Goal: Task Accomplishment & Management: Use online tool/utility

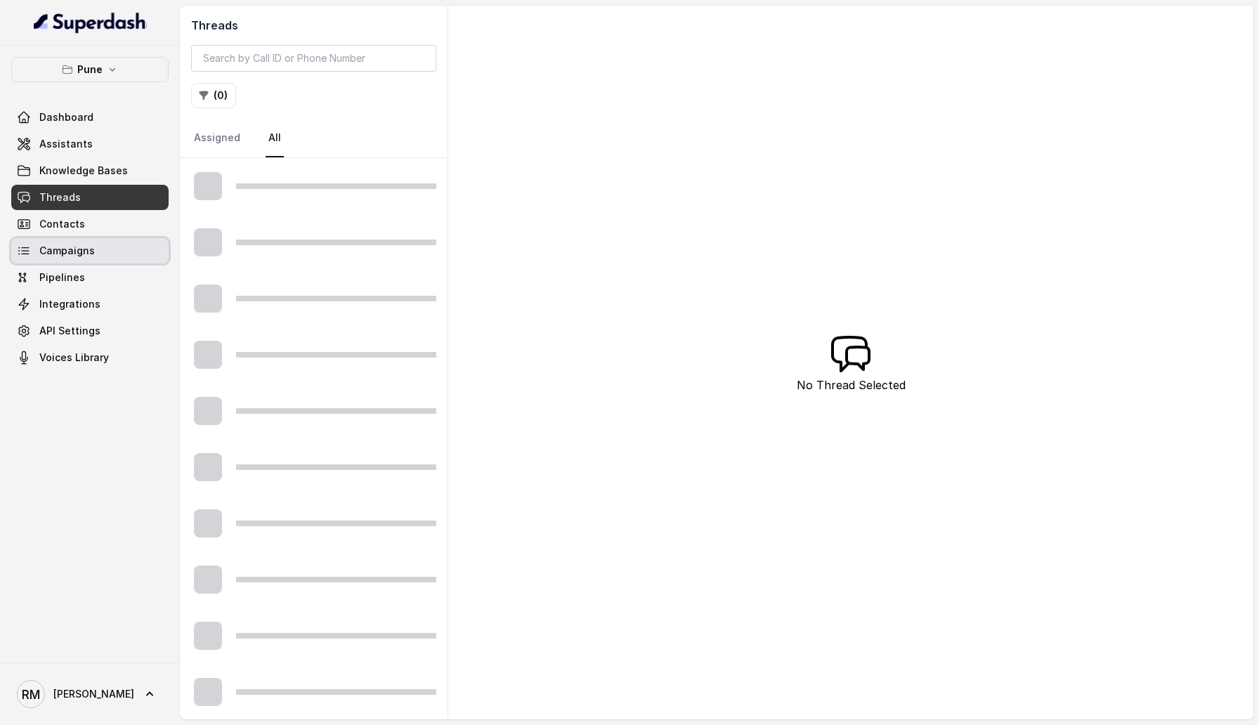
click at [101, 245] on link "Campaigns" at bounding box center [89, 250] width 157 height 25
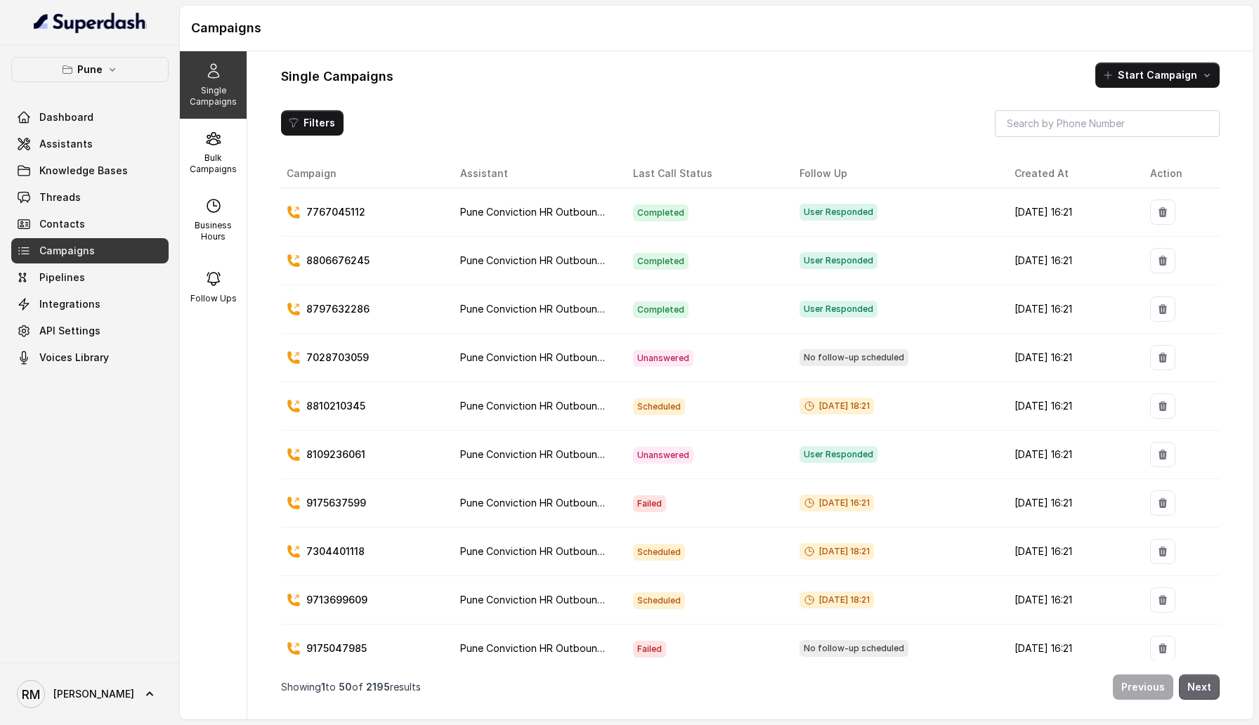
click at [1203, 694] on button "Next" at bounding box center [1199, 687] width 41 height 25
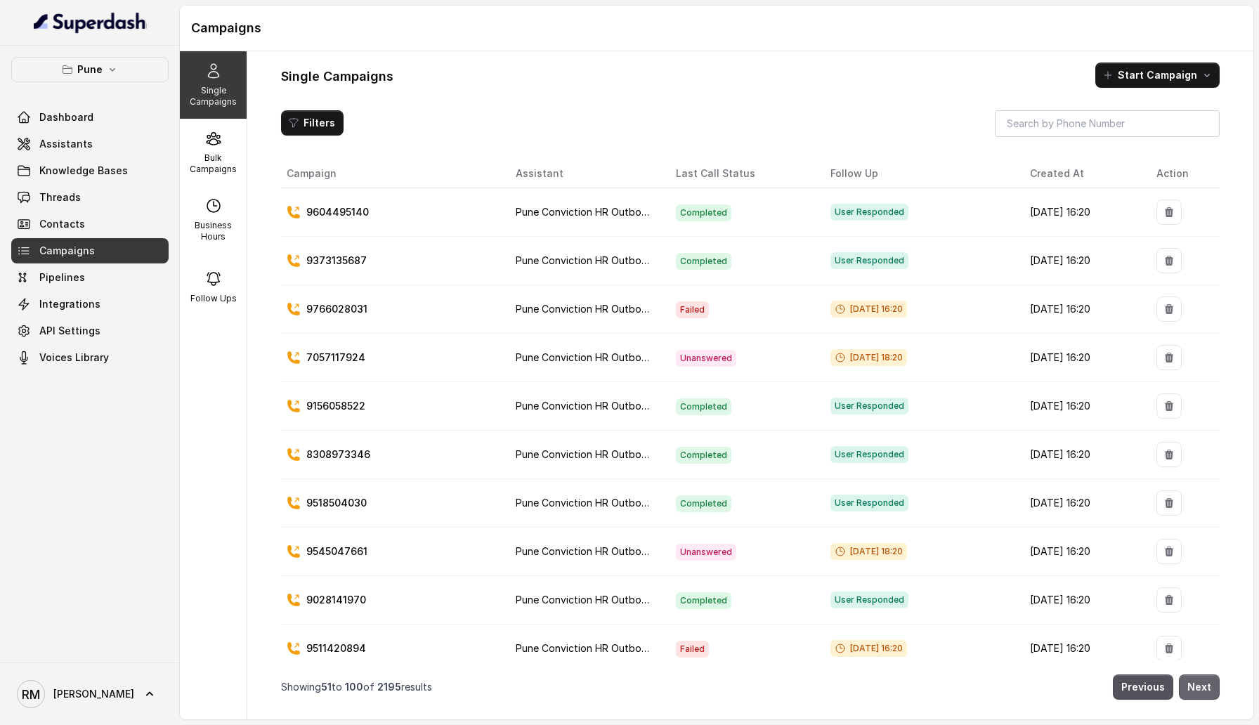
click at [1192, 682] on button "Next" at bounding box center [1199, 687] width 41 height 25
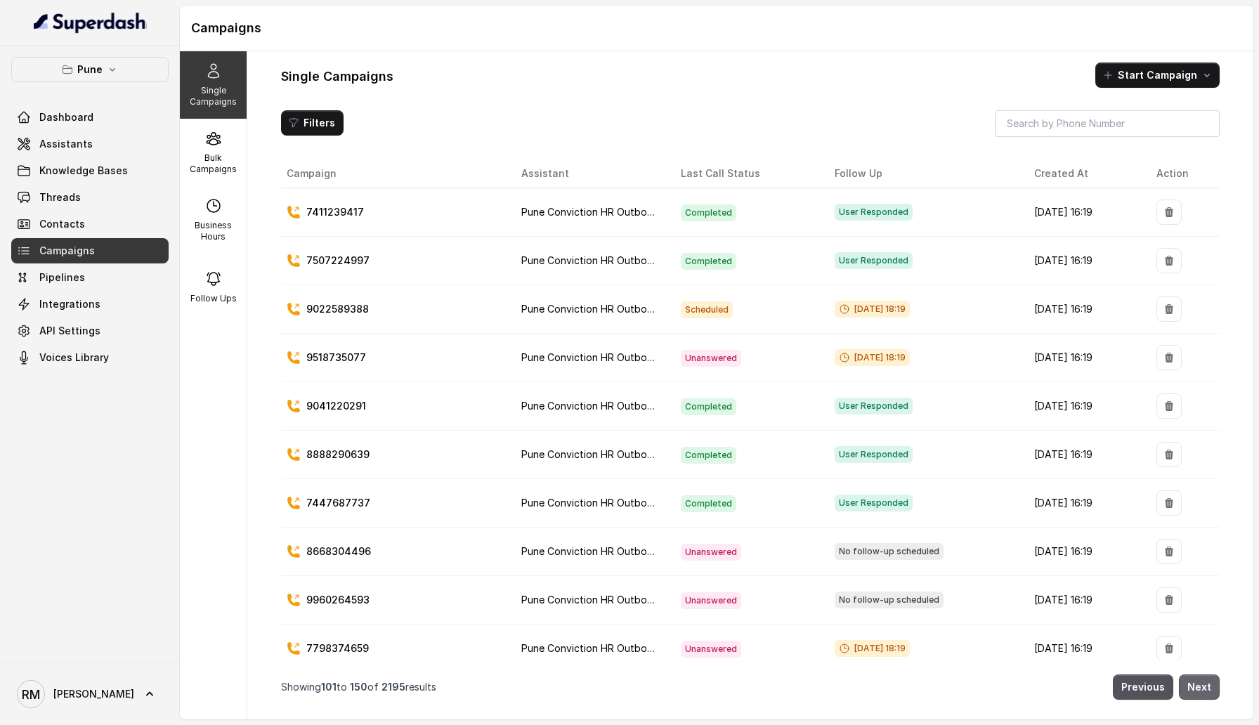
click at [1192, 682] on button "Next" at bounding box center [1199, 687] width 41 height 25
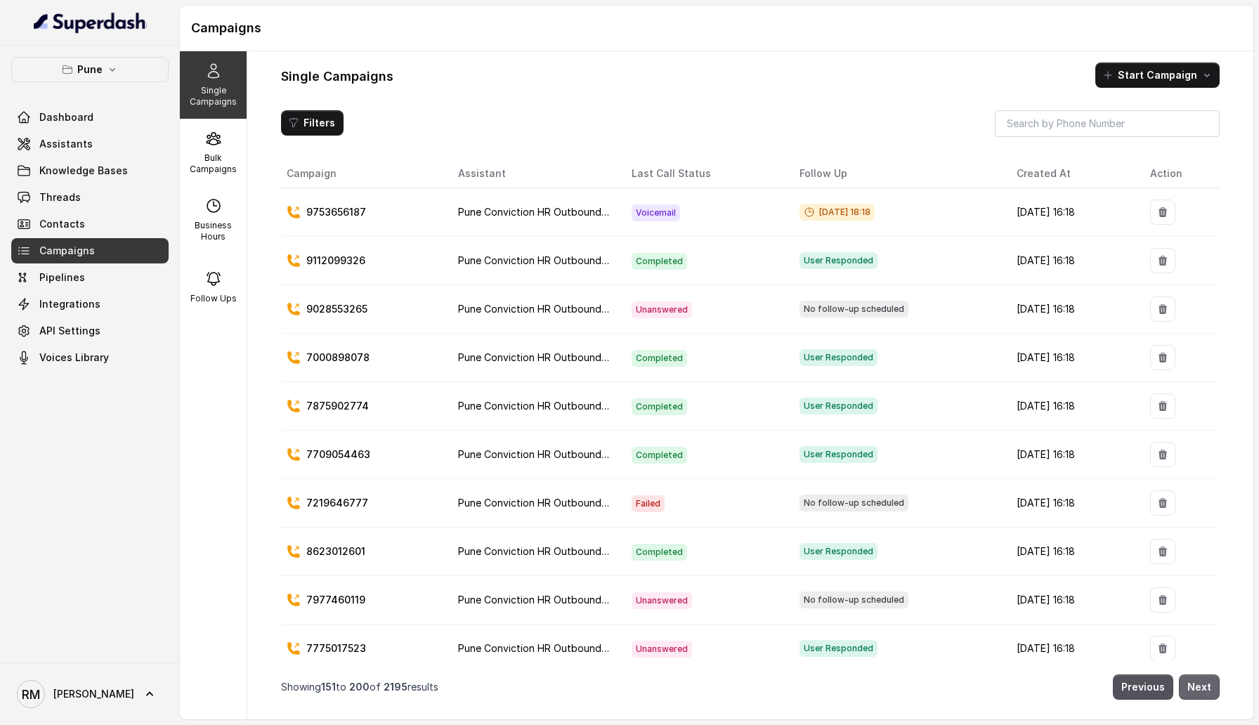
click at [1207, 694] on button "Next" at bounding box center [1199, 687] width 41 height 25
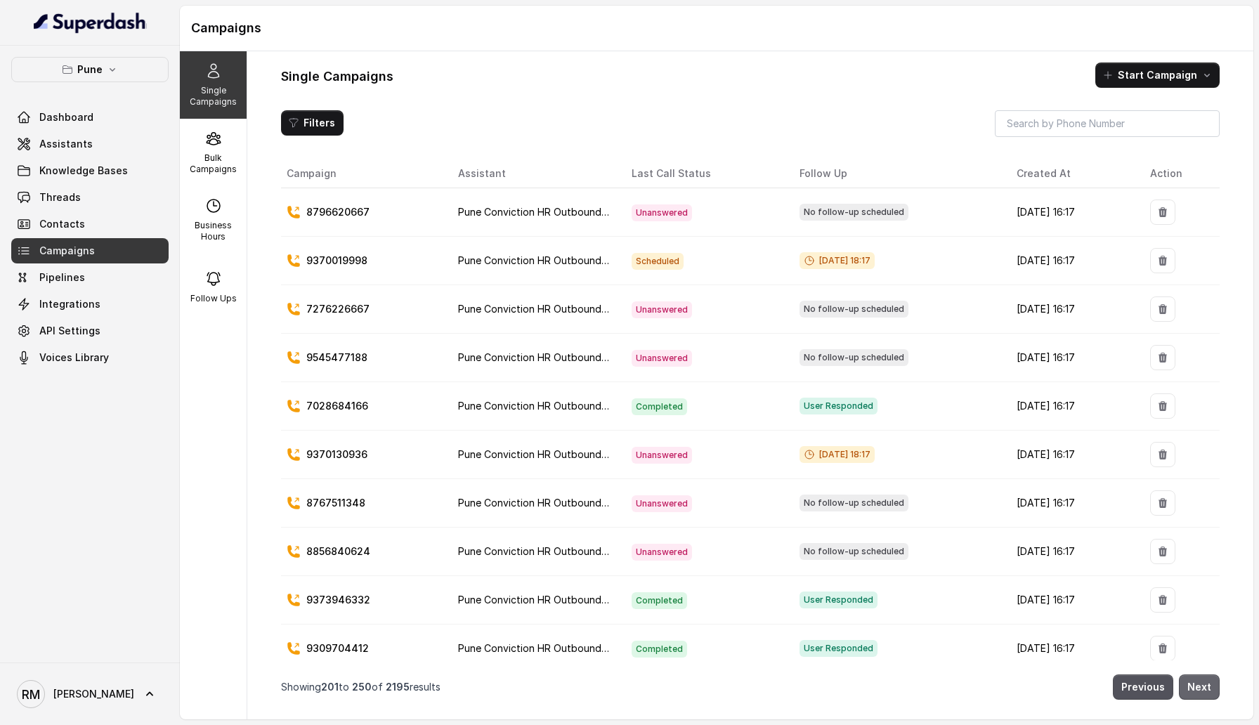
click at [1207, 694] on button "Next" at bounding box center [1199, 687] width 41 height 25
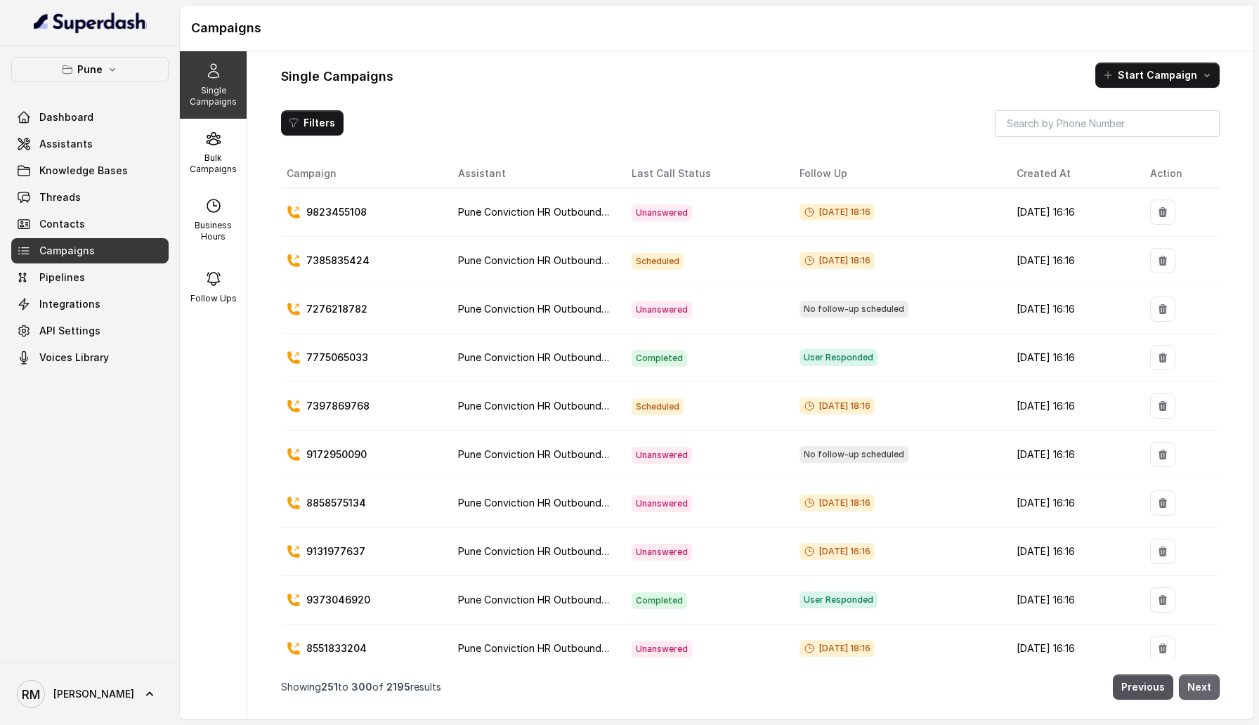
click at [1191, 689] on button "Next" at bounding box center [1199, 687] width 41 height 25
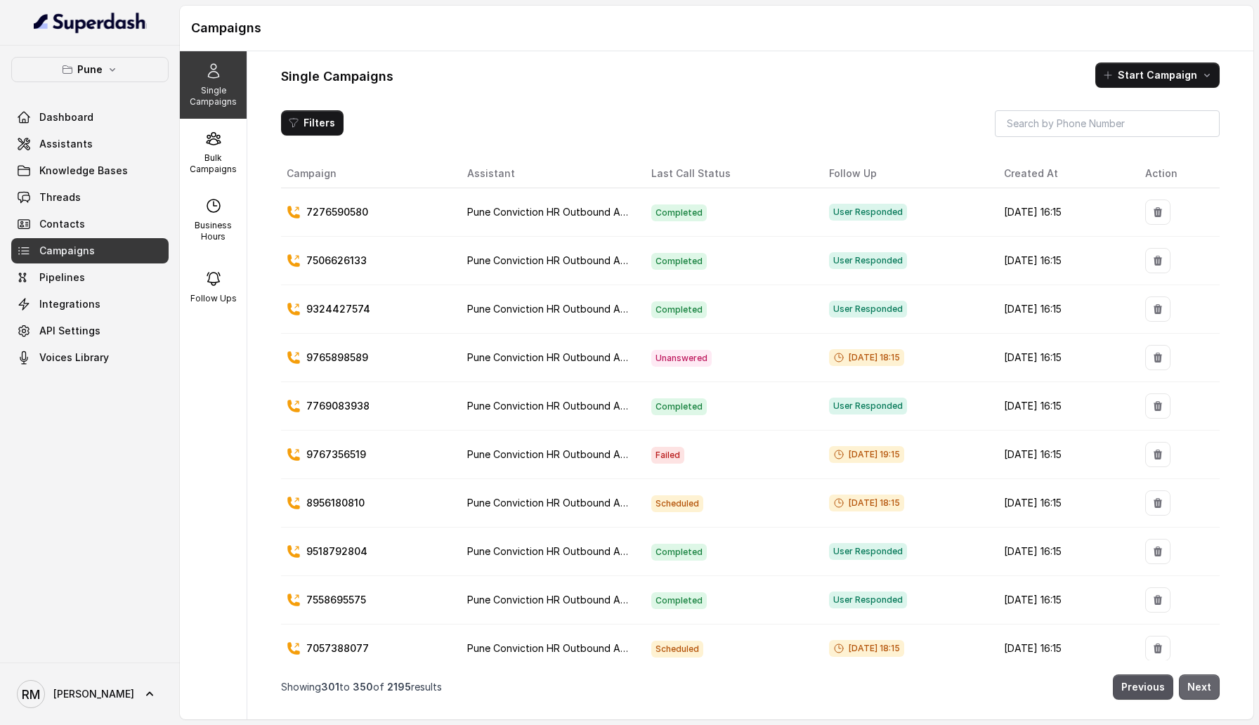
click at [1191, 689] on button "Next" at bounding box center [1199, 687] width 41 height 25
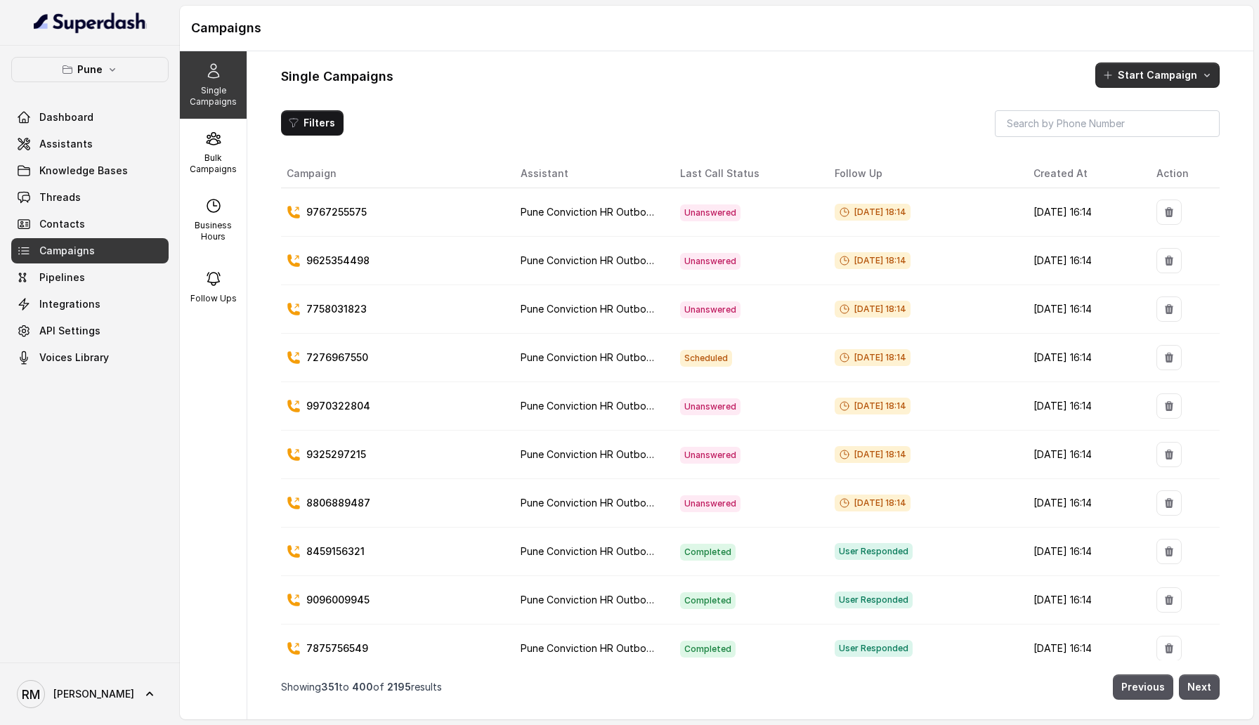
click at [1151, 65] on button "Start Campaign" at bounding box center [1158, 75] width 124 height 25
click at [984, 117] on div "Single Campaigns Start Campaign Filters Campaign Assistant Last Call Status Fol…" at bounding box center [750, 385] width 1006 height 668
click at [222, 160] on p "Bulk Campaigns" at bounding box center [214, 164] width 56 height 22
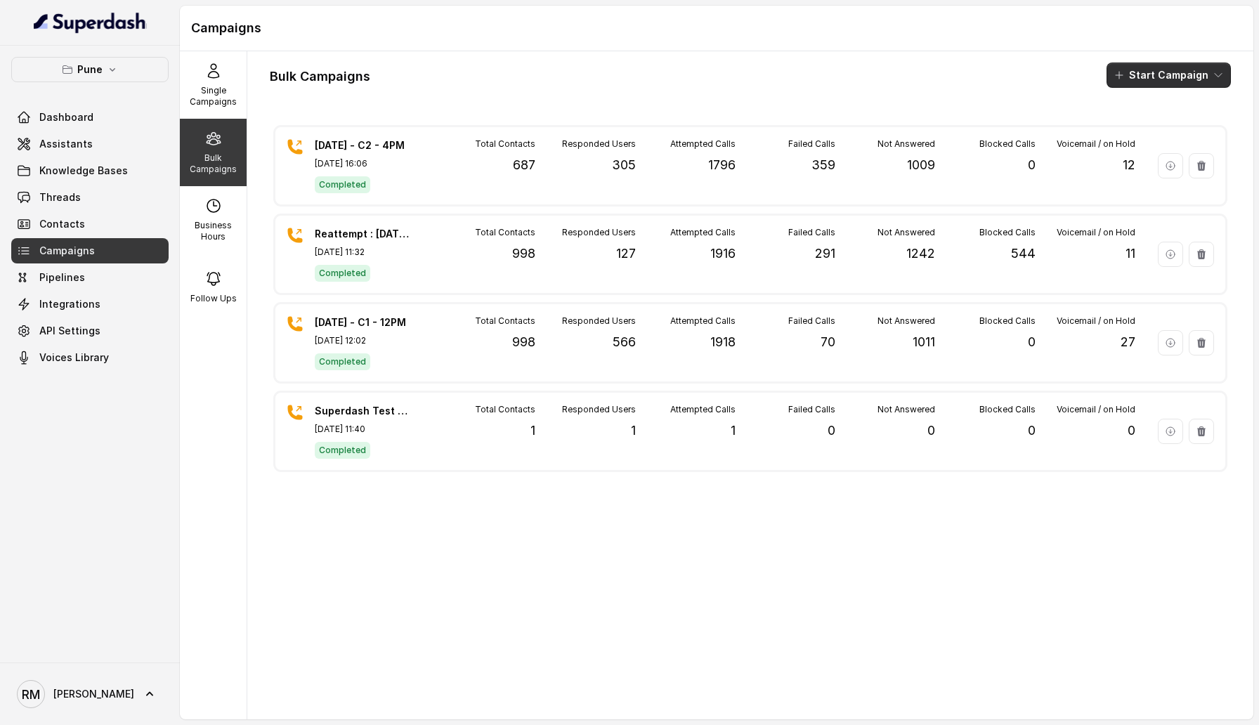
click at [1131, 77] on button "Start Campaign" at bounding box center [1169, 75] width 124 height 25
click at [684, 578] on div "Bulk Campaigns Start Campaign [DATE] - C2 - 4PM [DATE] 16:06 Completed Total Co…" at bounding box center [750, 385] width 1006 height 668
